Goal: Information Seeking & Learning: Find specific fact

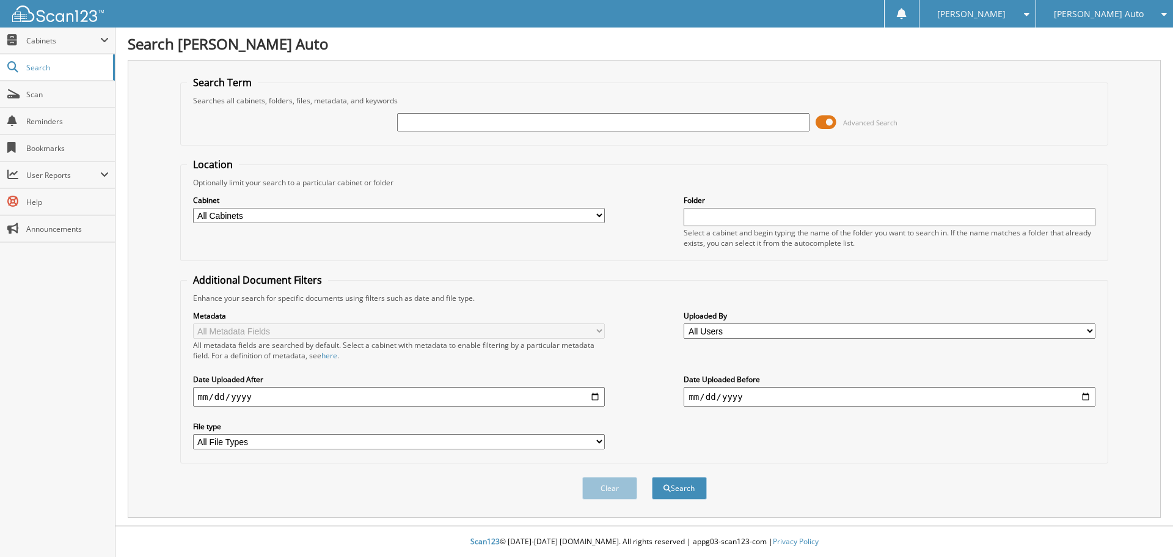
click at [713, 123] on input "text" at bounding box center [603, 122] width 412 height 18
type input "WHSL"
click at [652, 477] on button "Search" at bounding box center [679, 488] width 55 height 23
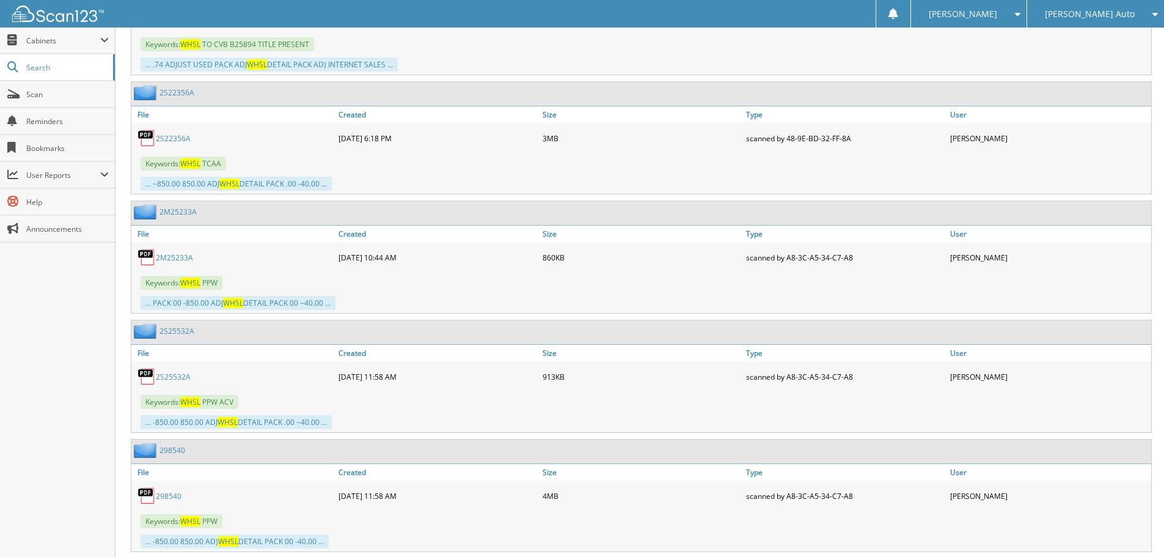
scroll to position [2017, 0]
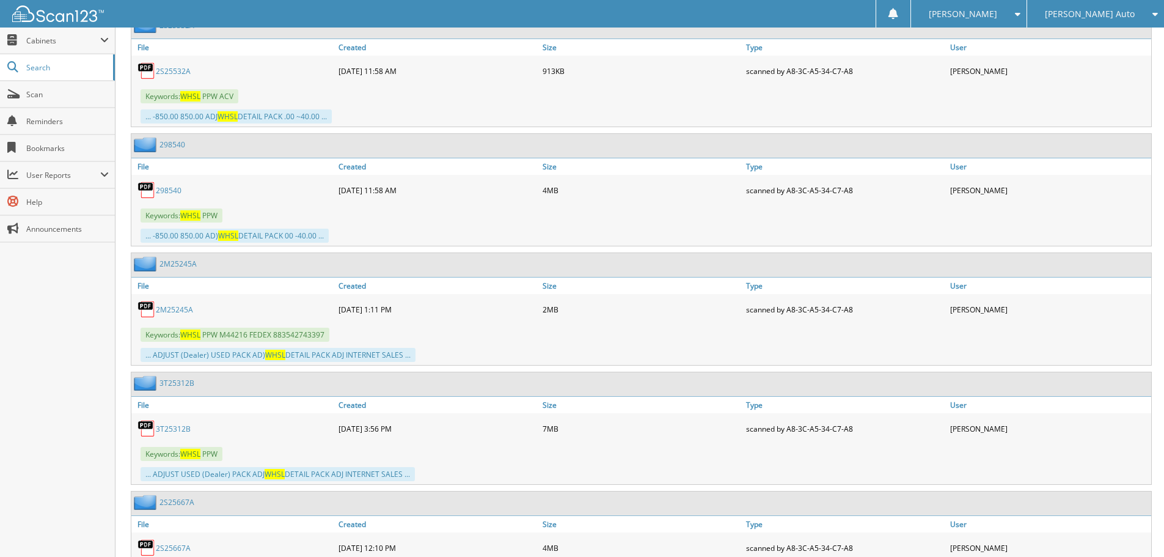
click at [158, 191] on link "2 9 8 5 4 0" at bounding box center [169, 190] width 26 height 10
